Goal: Task Accomplishment & Management: Manage account settings

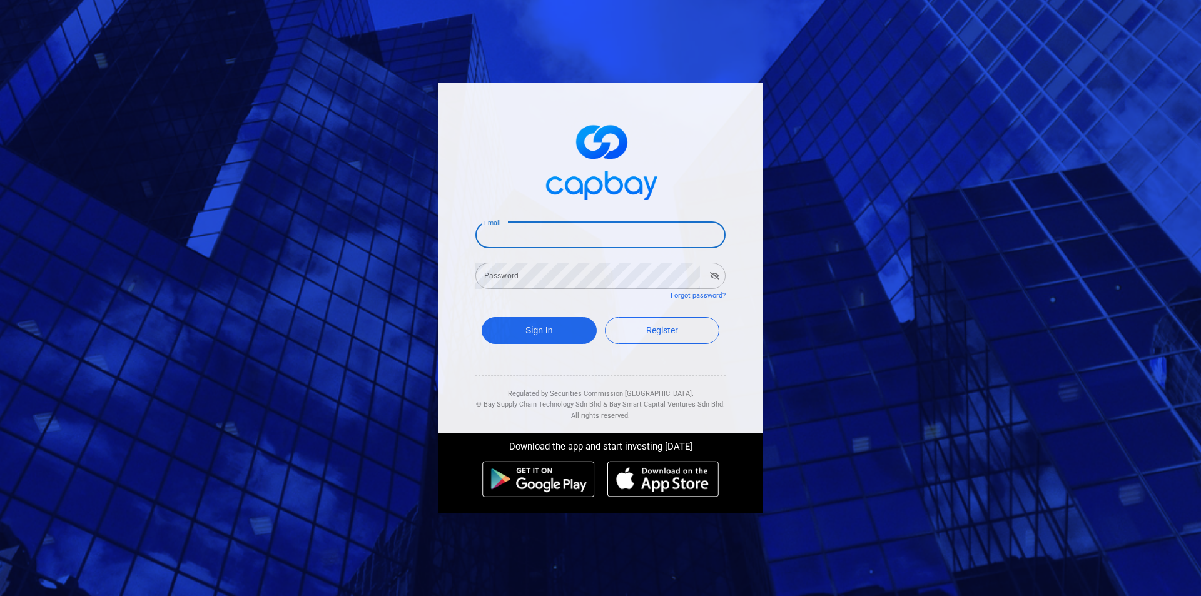
click at [611, 230] on input "Email" at bounding box center [600, 235] width 250 height 26
type input "[EMAIL_ADDRESS][DOMAIN_NAME]"
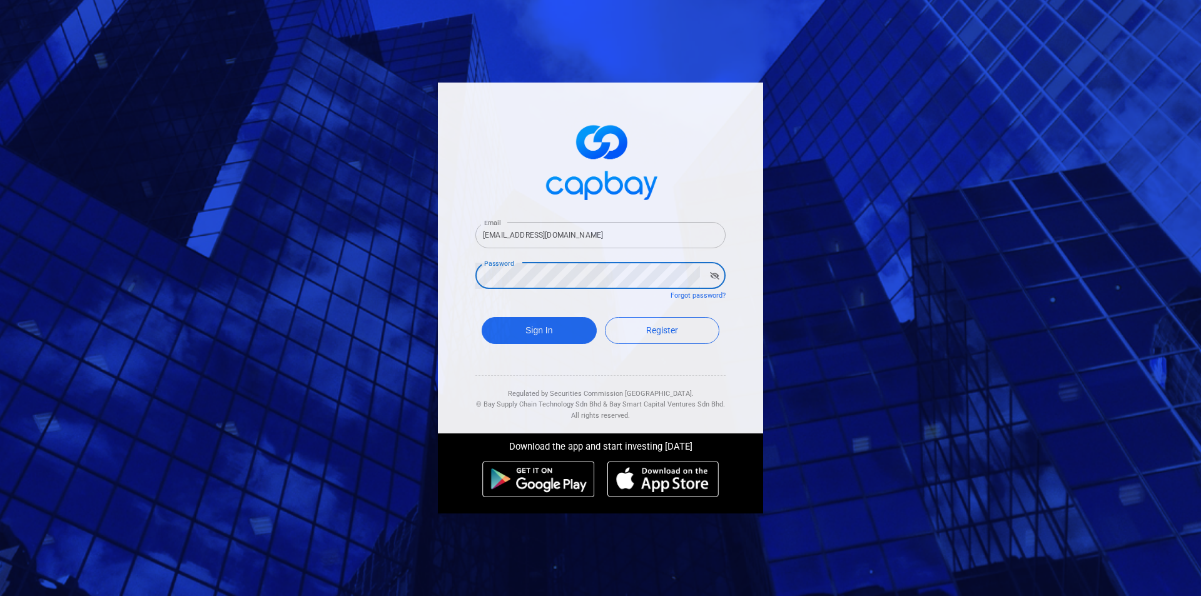
click at [482, 317] on button "Sign In" at bounding box center [539, 330] width 115 height 27
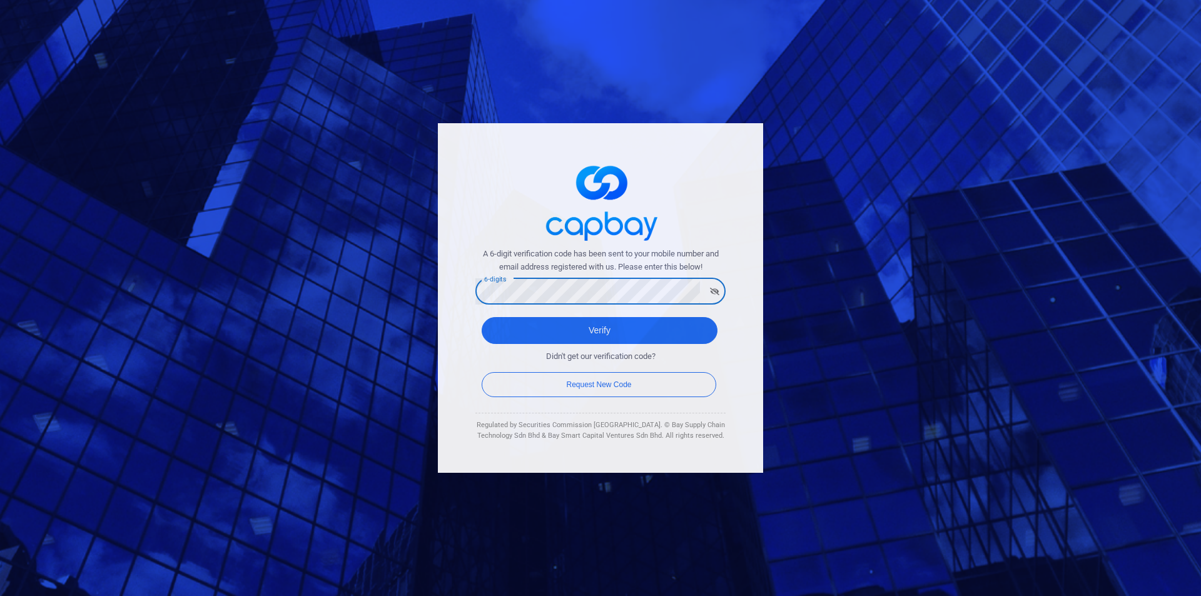
click at [482, 317] on button "Verify" at bounding box center [600, 330] width 236 height 27
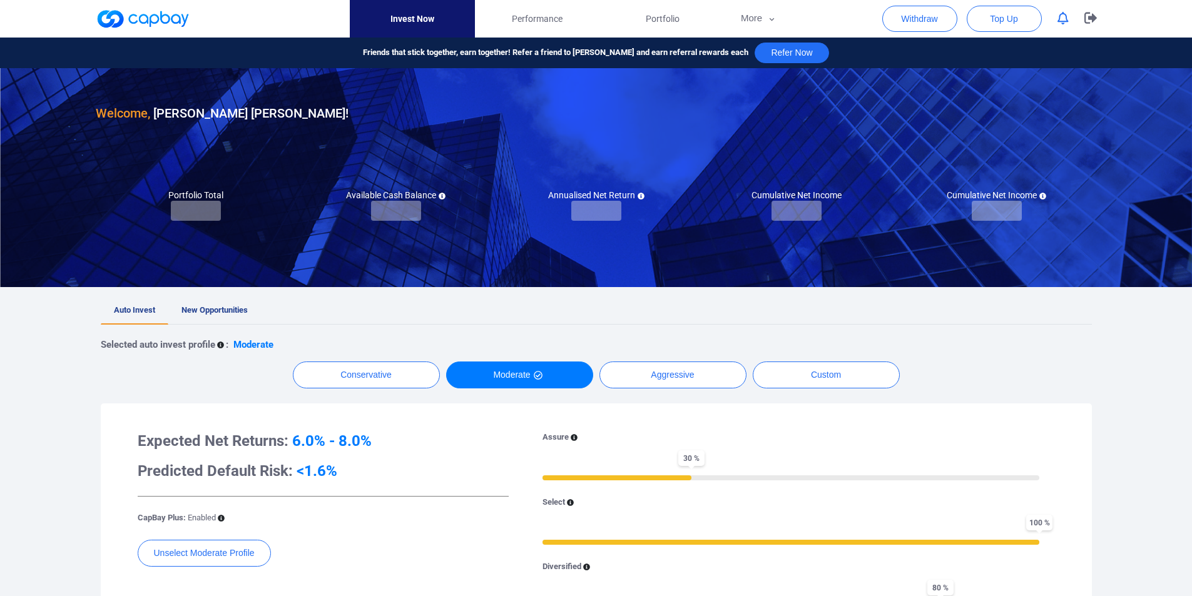
checkbox input "true"
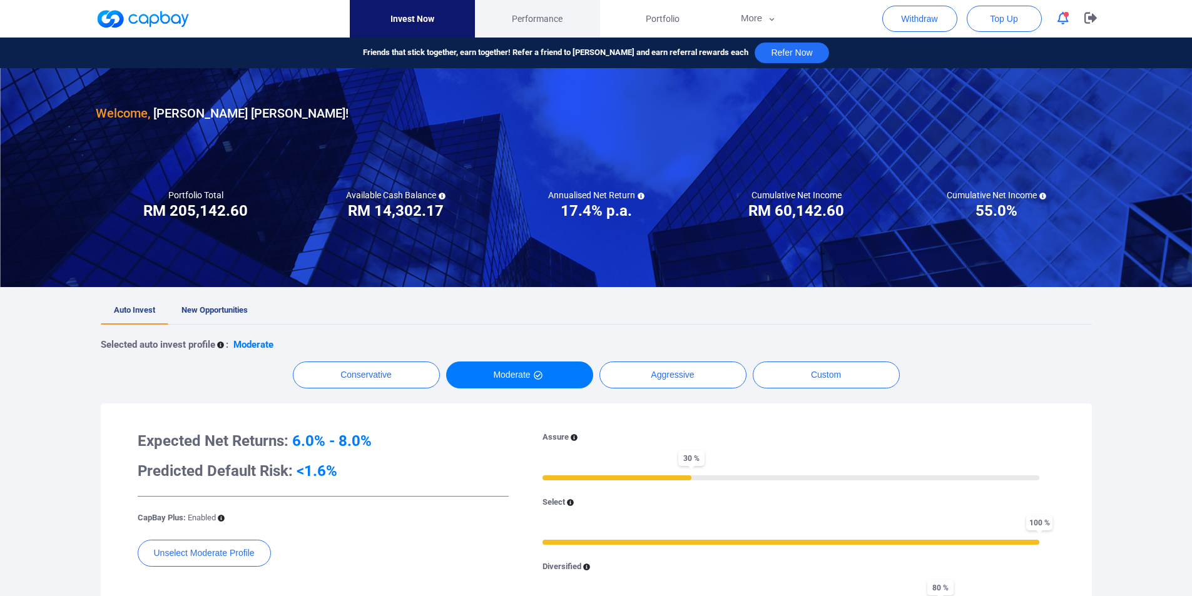
click at [532, 13] on span "Performance" at bounding box center [537, 19] width 51 height 14
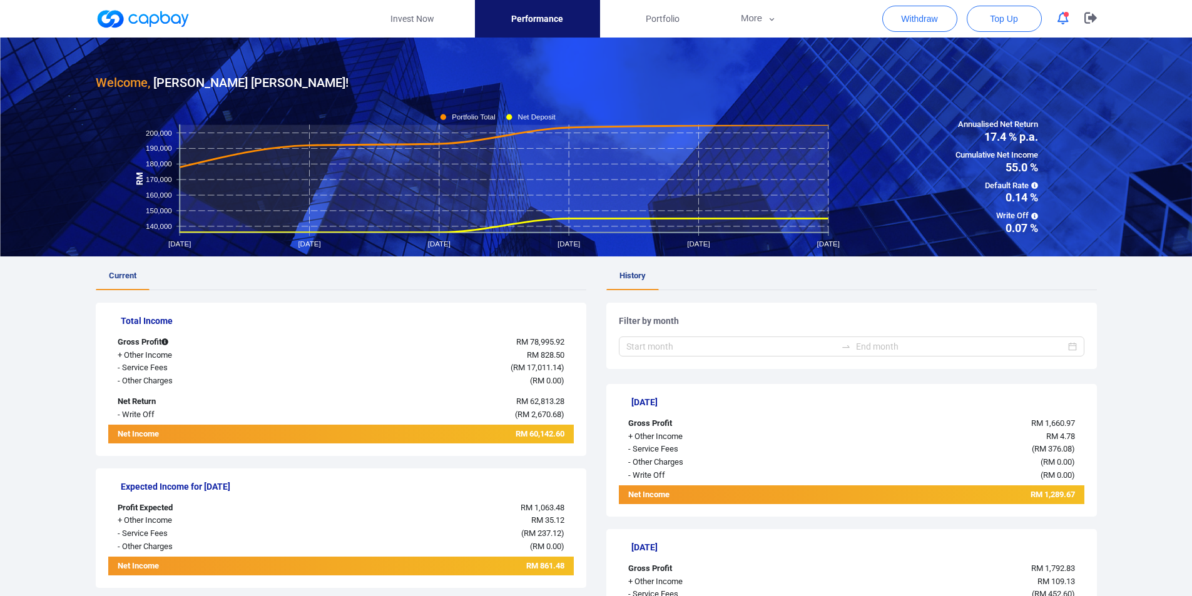
click at [175, 24] on link at bounding box center [143, 19] width 94 height 20
